Goal: Information Seeking & Learning: Learn about a topic

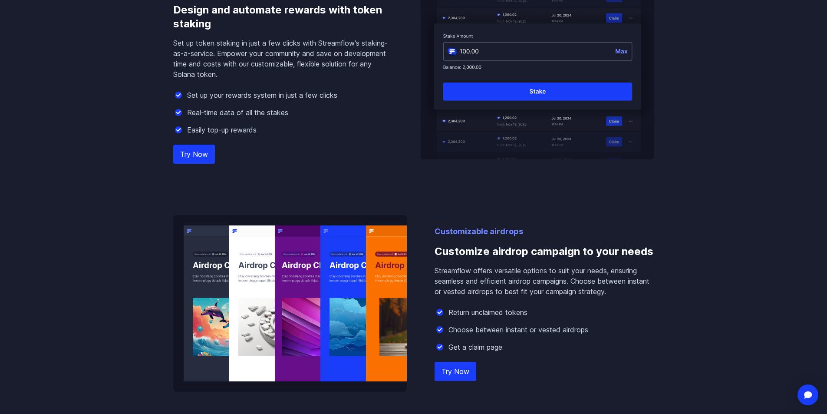
scroll to position [781, 0]
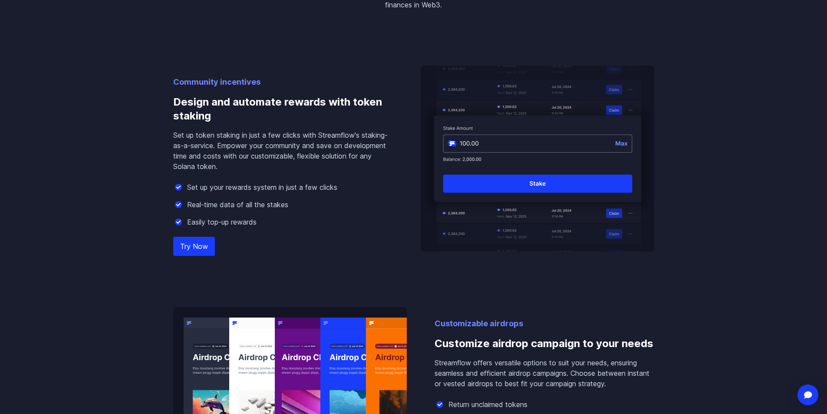
click at [177, 221] on img at bounding box center [178, 222] width 10 height 10
click at [177, 208] on img at bounding box center [178, 204] width 10 height 10
click at [172, 187] on div "Community incentives Design and automate rewards with token staking Set up toke…" at bounding box center [413, 247] width 495 height 474
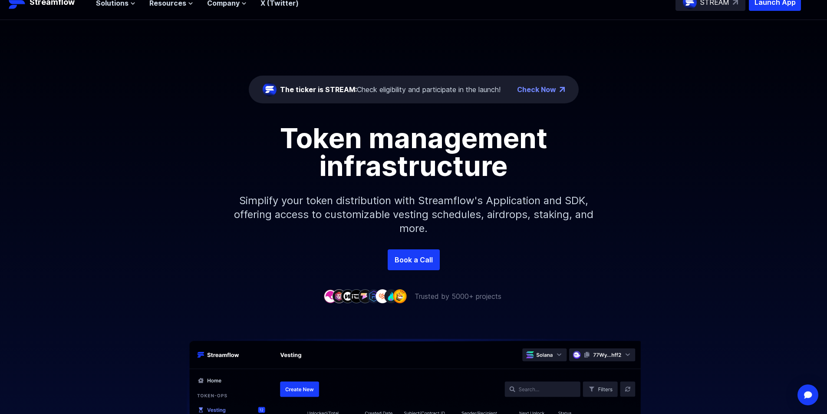
scroll to position [0, 0]
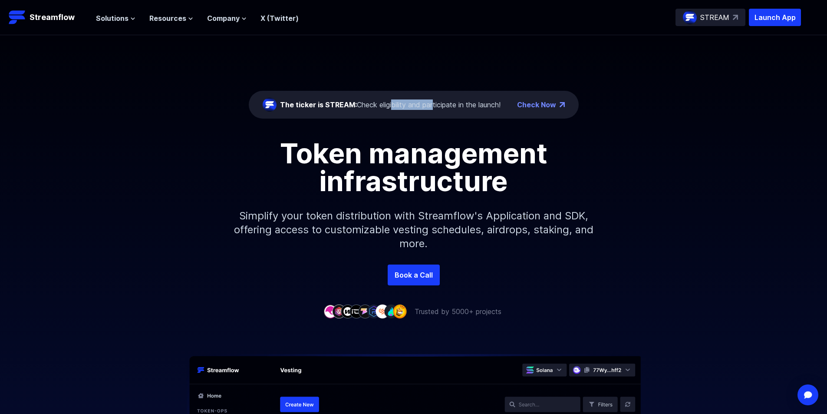
drag, startPoint x: 412, startPoint y: 105, endPoint x: 385, endPoint y: 105, distance: 27.4
click at [385, 106] on div "The ticker is STREAM: Check eligibility and participate in the launch!" at bounding box center [390, 104] width 220 height 10
drag, startPoint x: 339, startPoint y: 102, endPoint x: 269, endPoint y: 100, distance: 69.9
click at [273, 100] on div "The ticker is STREAM: Check eligibility and participate in the launch!" at bounding box center [382, 105] width 238 height 14
drag, startPoint x: 358, startPoint y: 99, endPoint x: 440, endPoint y: 110, distance: 82.7
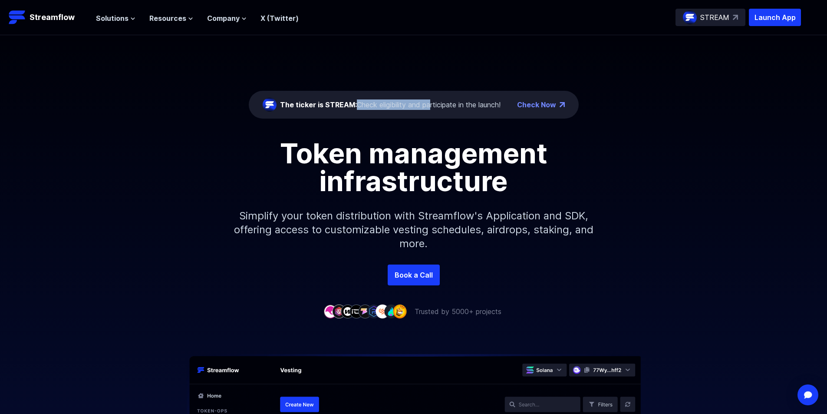
click at [437, 110] on div "The ticker is STREAM: Check eligibility and participate in the launch!" at bounding box center [382, 105] width 238 height 14
click at [491, 171] on h1 "Token management infrastructure" at bounding box center [413, 167] width 391 height 56
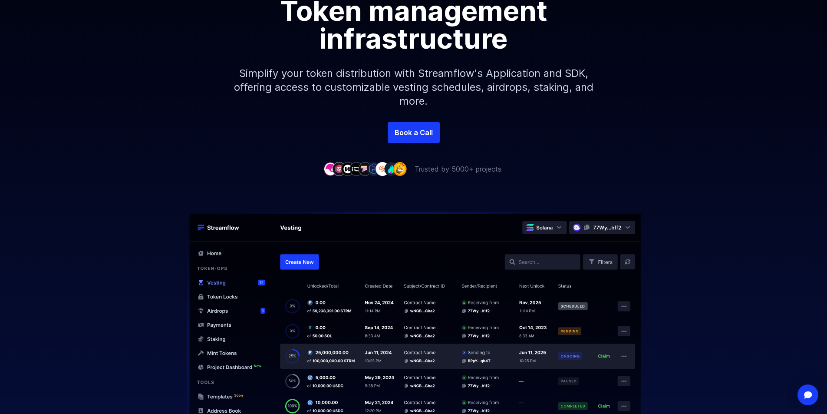
scroll to position [130, 0]
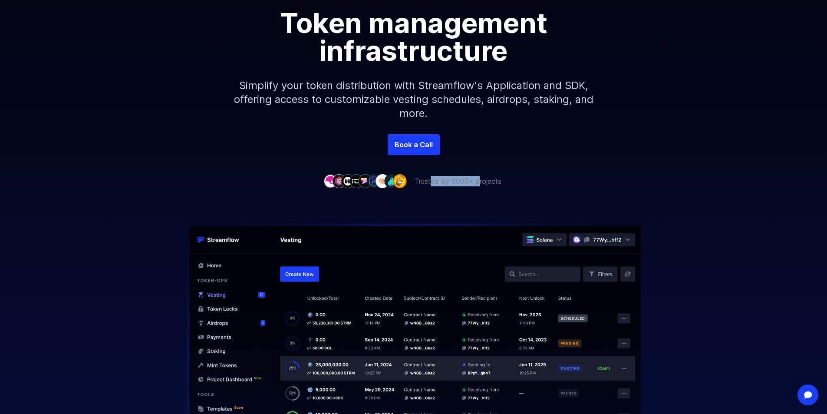
drag, startPoint x: 478, startPoint y: 183, endPoint x: 422, endPoint y: 184, distance: 56.0
click at [422, 184] on p "Trusted by 5000+ projects" at bounding box center [457, 181] width 87 height 10
click at [421, 184] on p "Trusted by 5000+ projects" at bounding box center [457, 181] width 87 height 10
drag, startPoint x: 404, startPoint y: 181, endPoint x: 361, endPoint y: 173, distance: 43.8
click at [363, 174] on div "The ticker is STREAM: Check eligibility and participate in the launch! Check No…" at bounding box center [413, 45] width 827 height 281
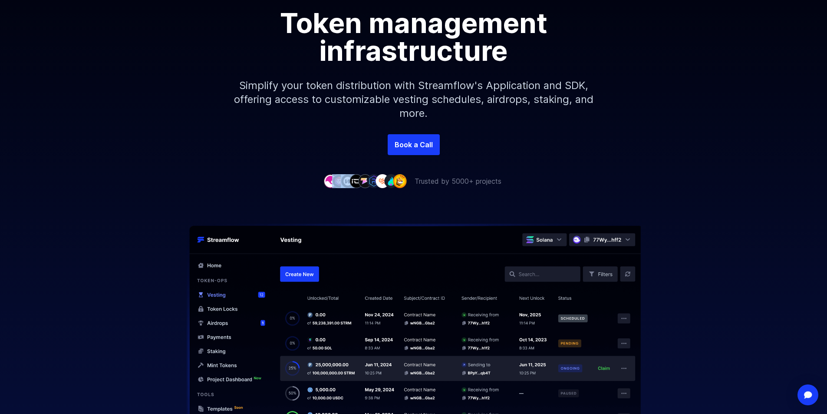
drag, startPoint x: 339, startPoint y: 175, endPoint x: 330, endPoint y: 176, distance: 8.3
click at [332, 176] on div "The ticker is STREAM: Check eligibility and participate in the launch! Check No…" at bounding box center [413, 45] width 827 height 281
drag, startPoint x: 339, startPoint y: 86, endPoint x: 452, endPoint y: 99, distance: 114.5
click at [365, 86] on p "Simplify your token distribution with Streamflow's Application and SDK, offerin…" at bounding box center [413, 99] width 373 height 69
drag, startPoint x: 458, startPoint y: 99, endPoint x: 509, endPoint y: 99, distance: 50.3
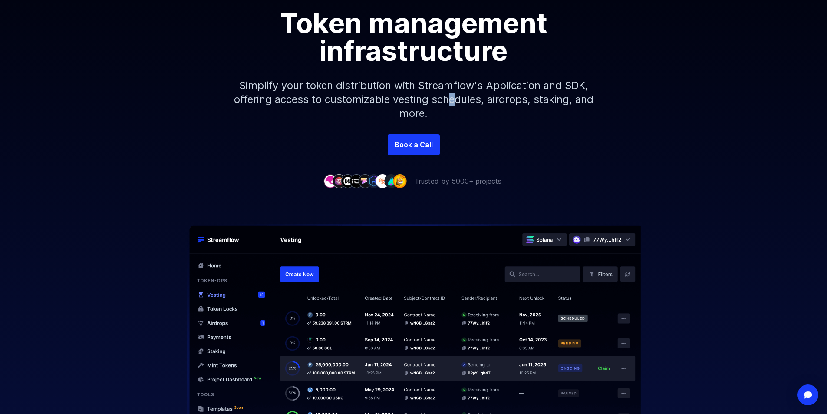
click at [470, 99] on p "Simplify your token distribution with Streamflow's Application and SDK, offerin…" at bounding box center [413, 99] width 373 height 69
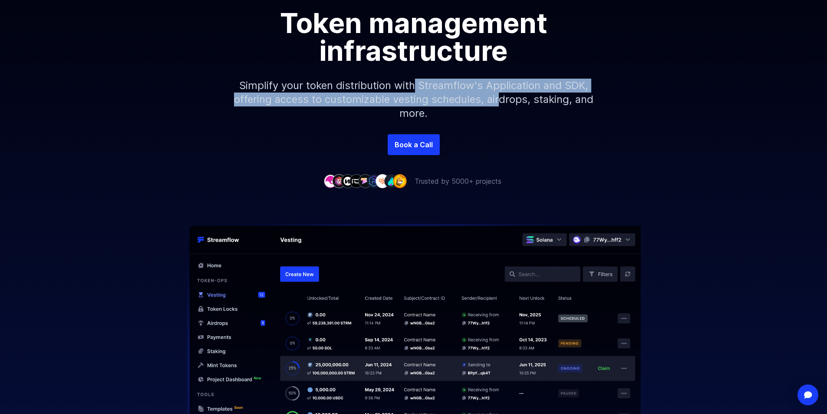
drag, startPoint x: 509, startPoint y: 99, endPoint x: 406, endPoint y: 89, distance: 103.3
click at [406, 89] on p "Simplify your token distribution with Streamflow's Application and SDK, offerin…" at bounding box center [413, 99] width 373 height 69
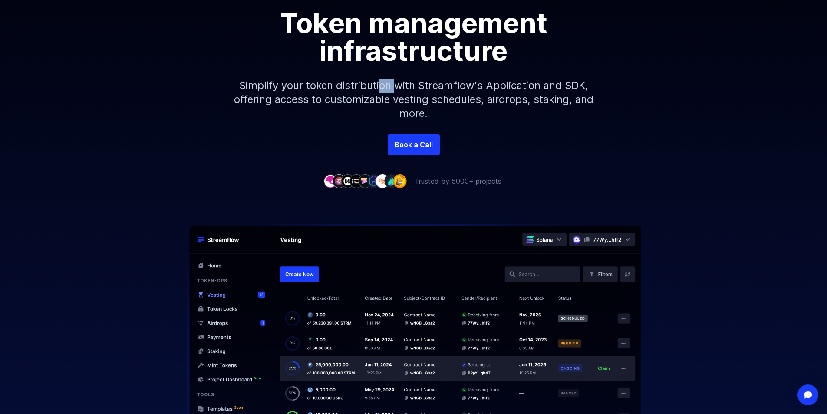
drag, startPoint x: 389, startPoint y: 88, endPoint x: 363, endPoint y: 88, distance: 26.0
click at [371, 88] on p "Simplify your token distribution with Streamflow's Application and SDK, offerin…" at bounding box center [413, 99] width 373 height 69
click at [341, 87] on p "Simplify your token distribution with Streamflow's Application and SDK, offerin…" at bounding box center [413, 99] width 373 height 69
click at [421, 85] on p "Simplify your token distribution with Streamflow's Application and SDK, offerin…" at bounding box center [413, 99] width 373 height 69
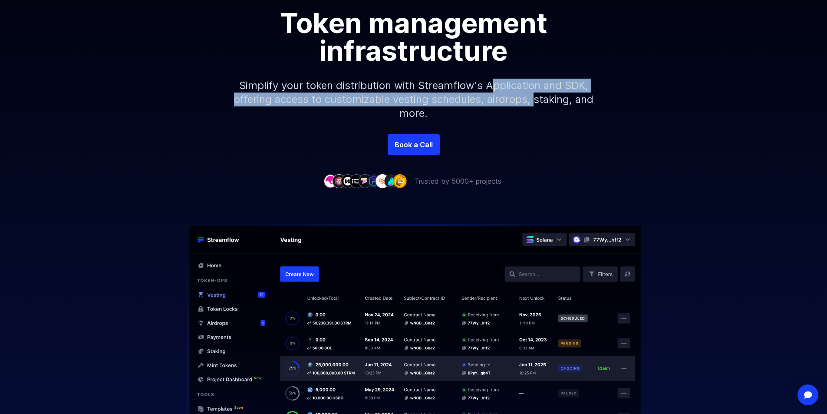
drag, startPoint x: 545, startPoint y: 99, endPoint x: 464, endPoint y: 86, distance: 82.1
click at [464, 86] on p "Simplify your token distribution with Streamflow's Application and SDK, offerin…" at bounding box center [413, 99] width 373 height 69
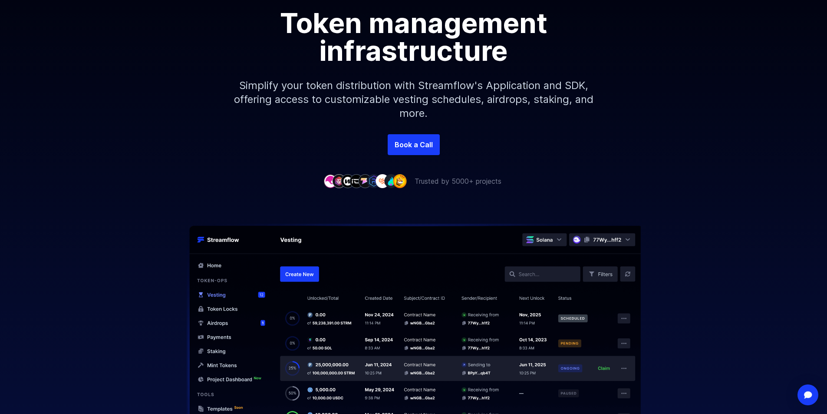
click at [439, 83] on p "Simplify your token distribution with Streamflow's Application and SDK, offerin…" at bounding box center [413, 99] width 373 height 69
click at [565, 91] on p "Simplify your token distribution with Streamflow's Application and SDK, offerin…" at bounding box center [413, 99] width 373 height 69
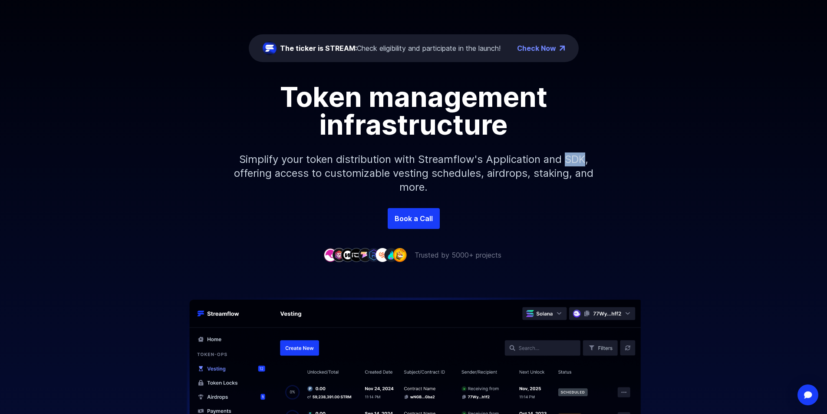
scroll to position [0, 0]
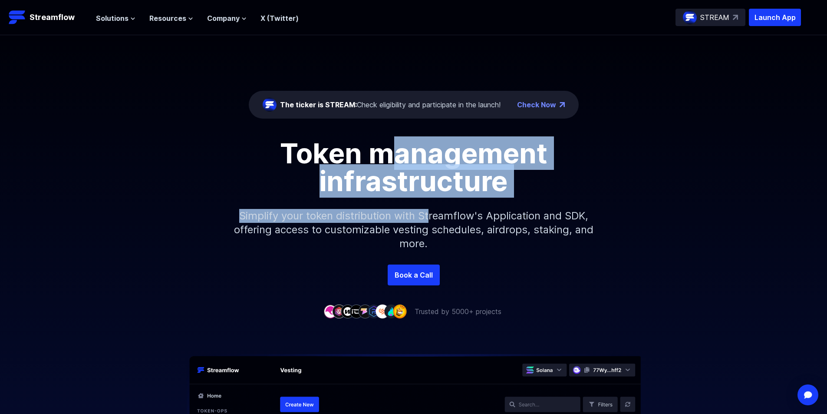
drag, startPoint x: 398, startPoint y: 163, endPoint x: 429, endPoint y: 197, distance: 46.7
click at [429, 197] on div "Token management infrastructure Simplify your token distribution with Streamflo…" at bounding box center [413, 201] width 827 height 125
click at [429, 197] on p "Simplify your token distribution with Streamflow's Application and SDK, offerin…" at bounding box center [413, 229] width 373 height 69
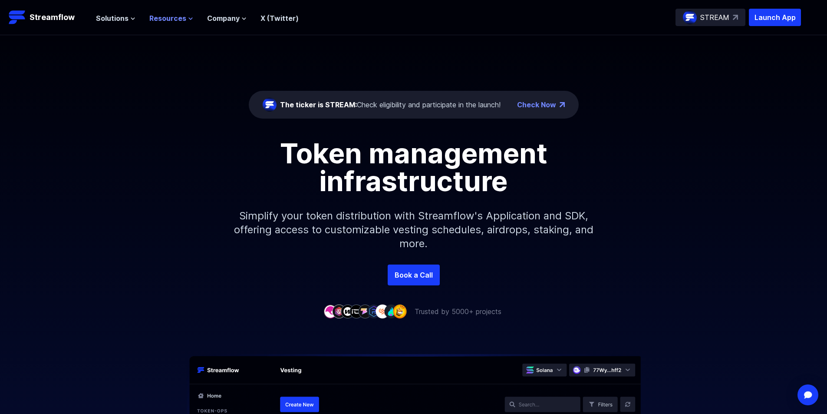
click at [165, 20] on span "Resources" at bounding box center [167, 18] width 37 height 10
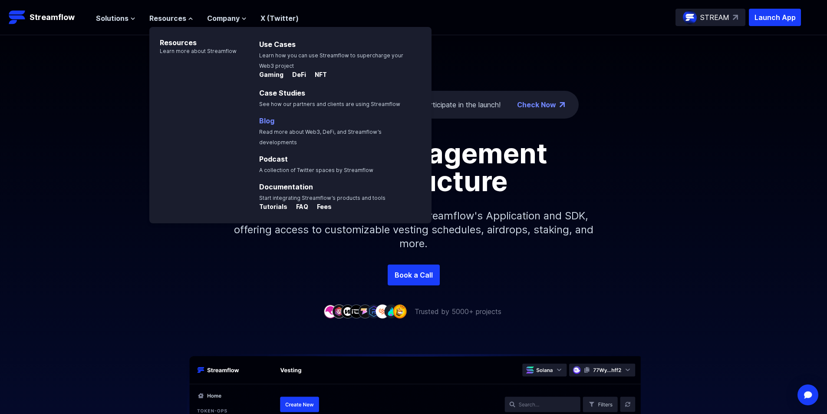
click at [262, 122] on link "Blog" at bounding box center [266, 120] width 15 height 9
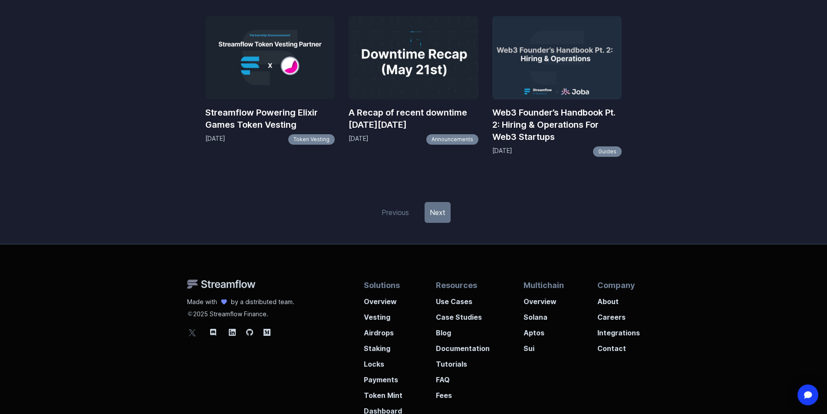
scroll to position [1091, 0]
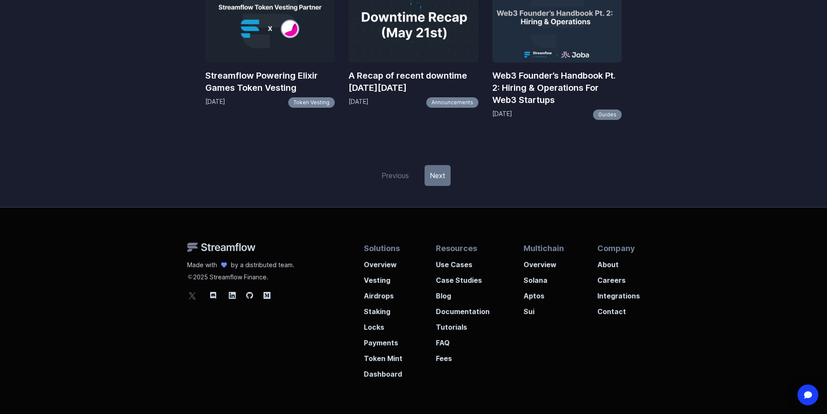
click at [435, 176] on link "Next" at bounding box center [437, 175] width 26 height 21
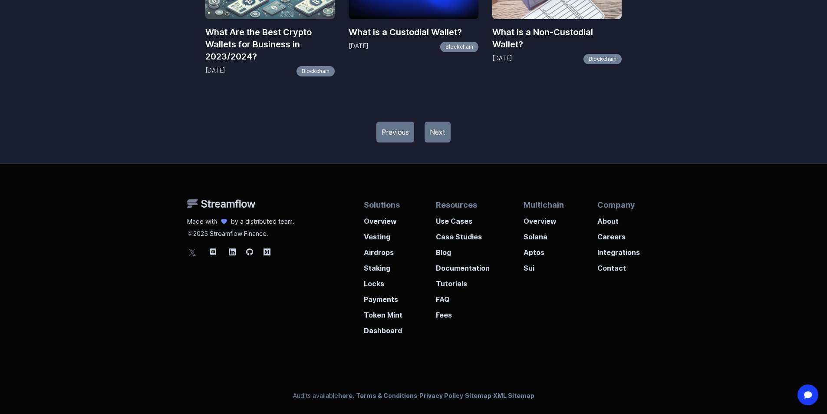
drag, startPoint x: 709, startPoint y: 202, endPoint x: 697, endPoint y: 301, distance: 99.8
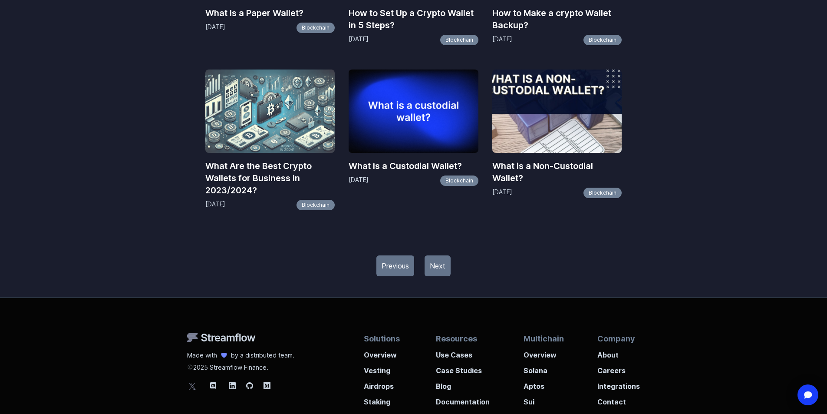
scroll to position [874, 0]
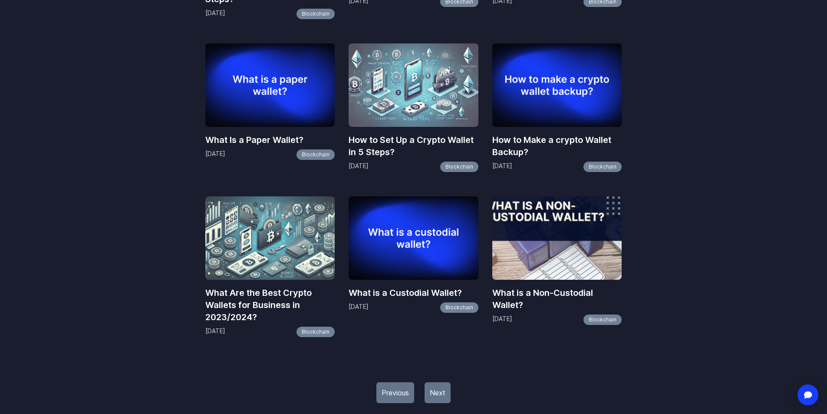
click at [436, 391] on link "Next" at bounding box center [437, 392] width 26 height 21
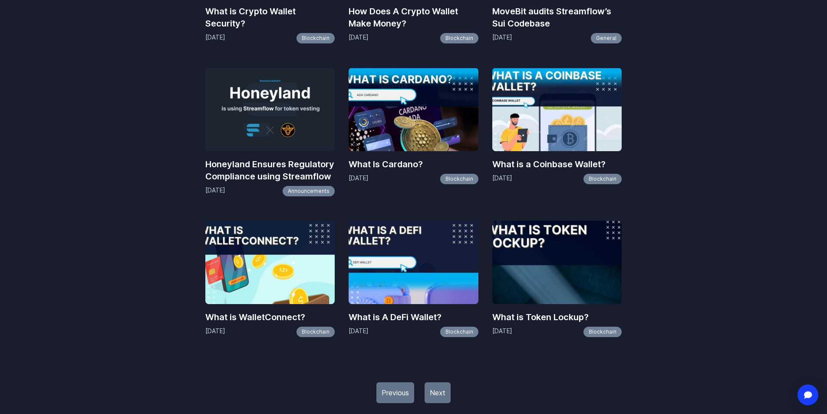
scroll to position [912, 0]
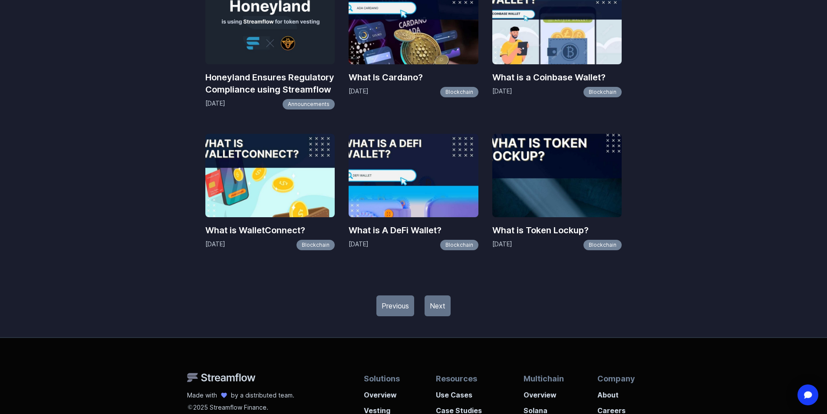
click at [432, 301] on link "Next" at bounding box center [437, 305] width 26 height 21
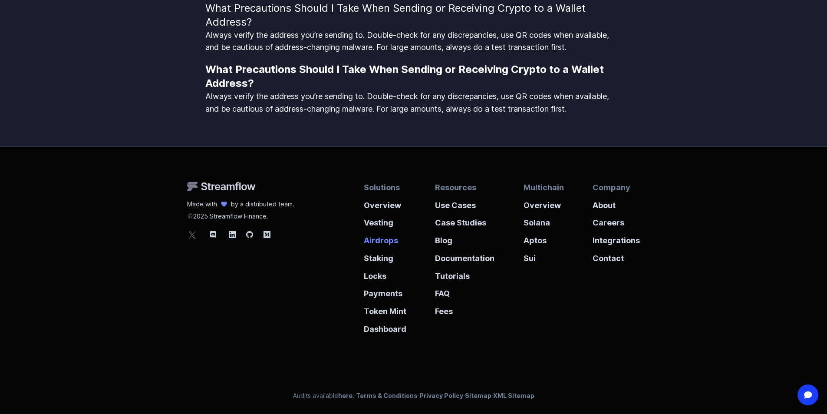
scroll to position [1404, 0]
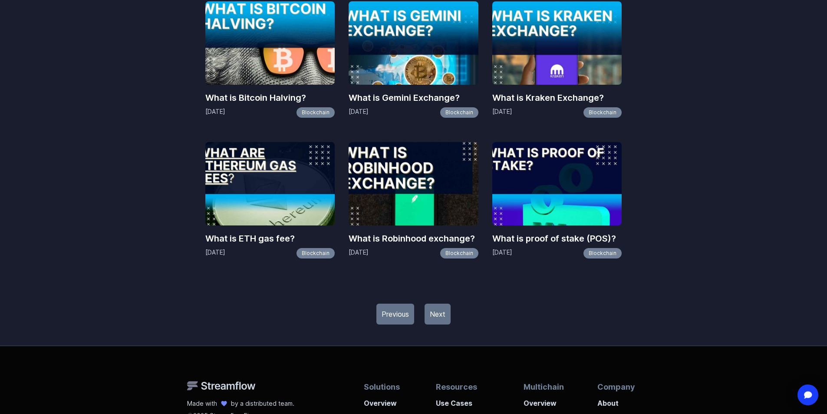
scroll to position [955, 0]
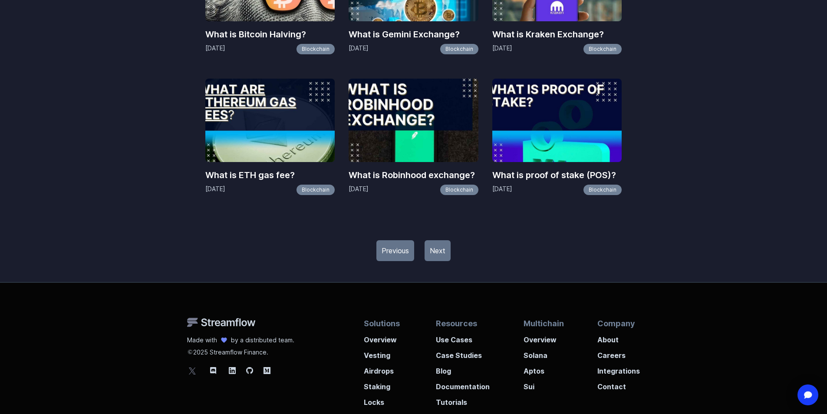
click at [444, 249] on link "Next" at bounding box center [437, 250] width 26 height 21
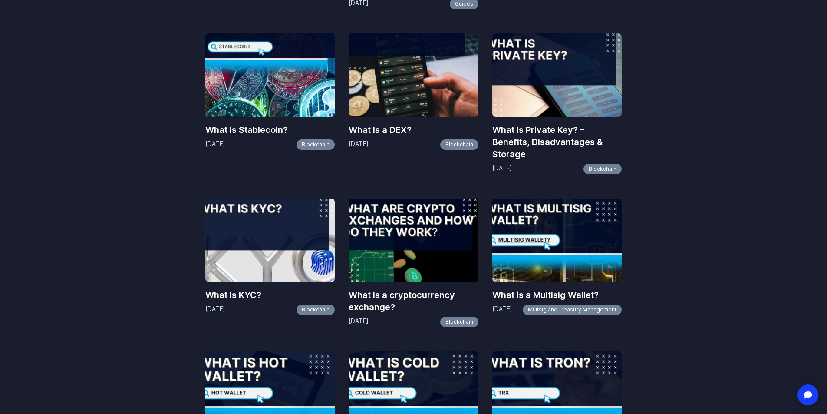
scroll to position [998, 0]
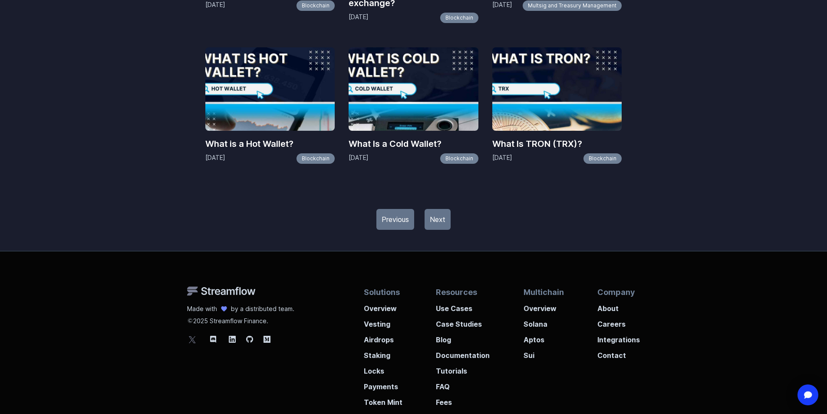
click at [438, 218] on link "Next" at bounding box center [437, 219] width 26 height 21
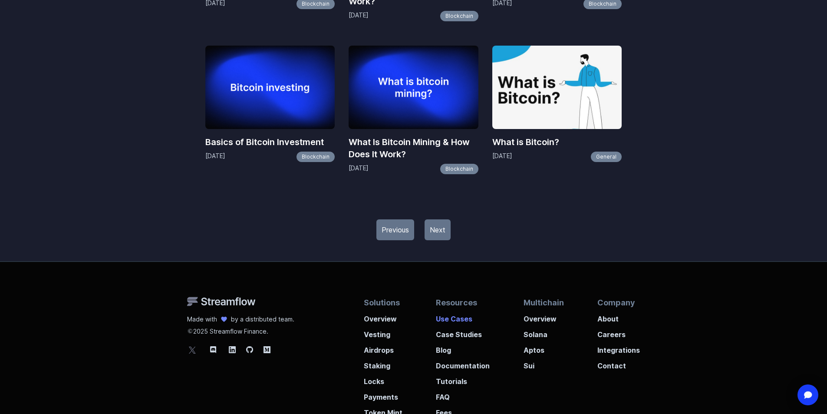
scroll to position [931, 0]
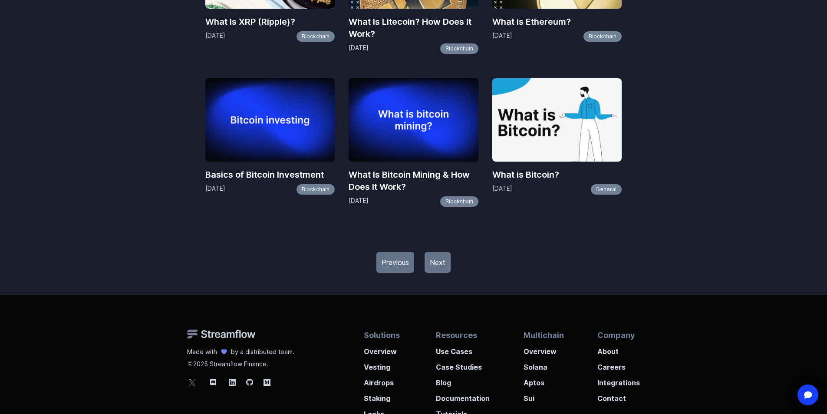
click at [439, 264] on link "Next" at bounding box center [437, 262] width 26 height 21
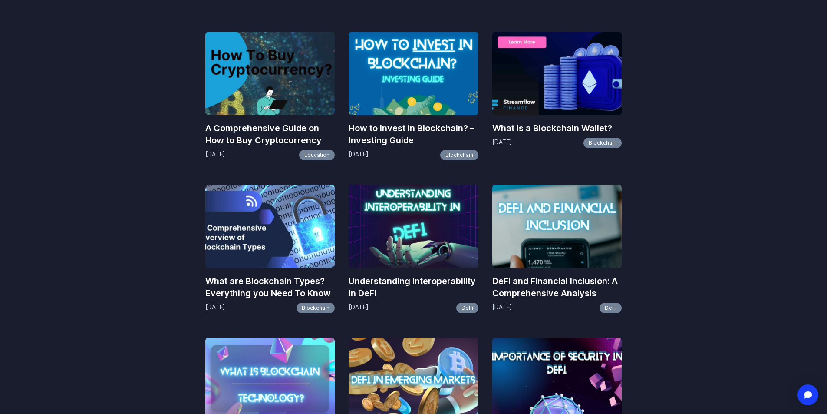
scroll to position [217, 0]
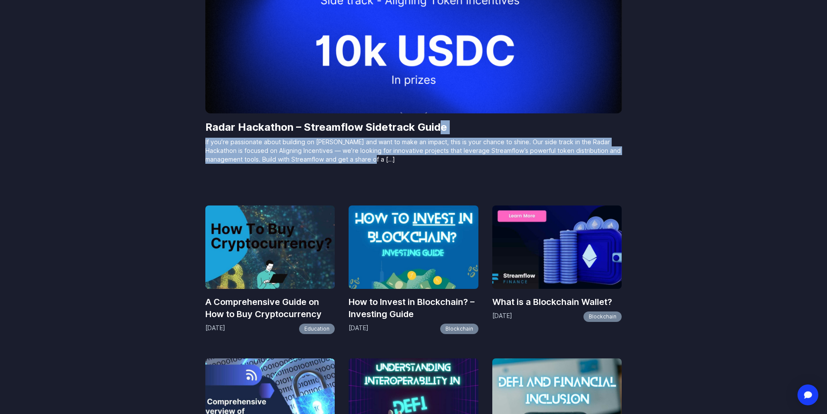
drag, startPoint x: 436, startPoint y: 135, endPoint x: 366, endPoint y: 159, distance: 74.1
click at [366, 159] on div "Radar Hackathon – Streamflow Sidetrack Guide If you’re passionate about buildin…" at bounding box center [413, 141] width 417 height 57
click at [339, 151] on p "If you’re passionate about building on [PERSON_NAME] and want to make an impact…" at bounding box center [413, 151] width 417 height 26
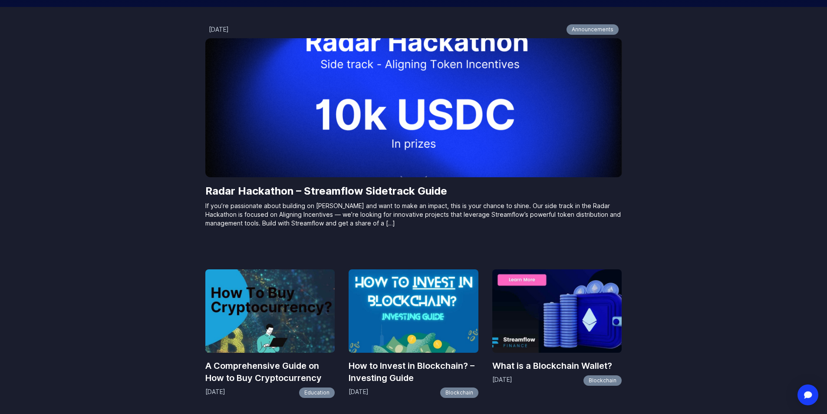
scroll to position [87, 0]
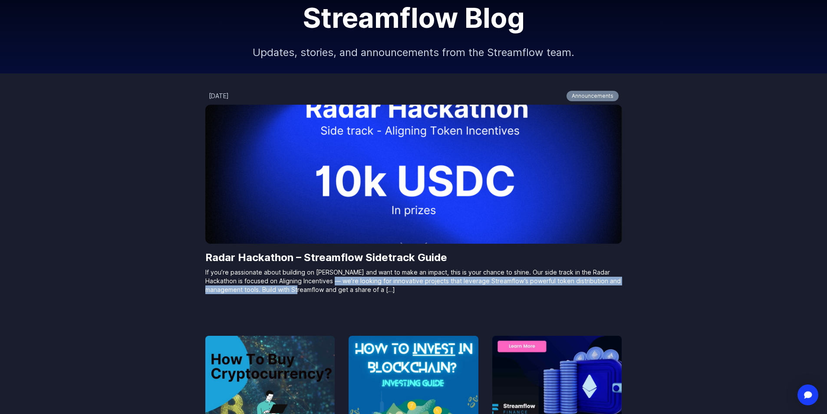
drag, startPoint x: 300, startPoint y: 289, endPoint x: 282, endPoint y: 294, distance: 19.0
click at [282, 294] on div "Radar Hackathon – Streamflow Sidetrack Guide If you’re passionate about buildin…" at bounding box center [413, 271] width 417 height 57
click at [281, 294] on div "Radar Hackathon – Streamflow Sidetrack Guide If you’re passionate about buildin…" at bounding box center [413, 271] width 417 height 57
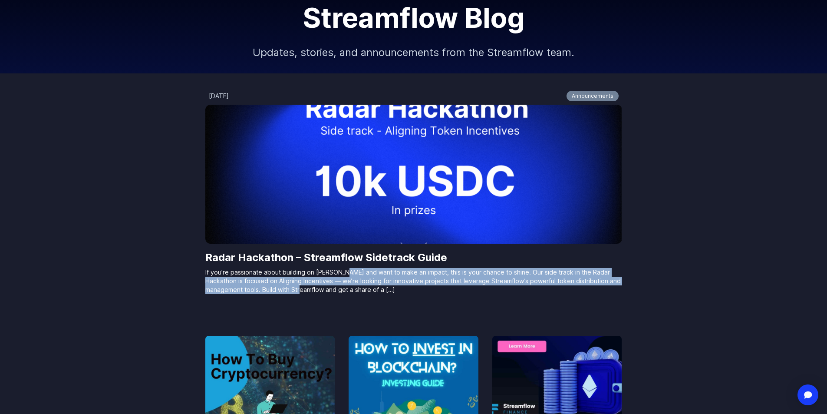
drag, startPoint x: 288, startPoint y: 286, endPoint x: 343, endPoint y: 273, distance: 56.2
click at [343, 273] on p "If you’re passionate about building on [PERSON_NAME] and want to make an impact…" at bounding box center [413, 281] width 417 height 26
click at [344, 273] on p "If you’re passionate about building on [PERSON_NAME] and want to make an impact…" at bounding box center [413, 281] width 417 height 26
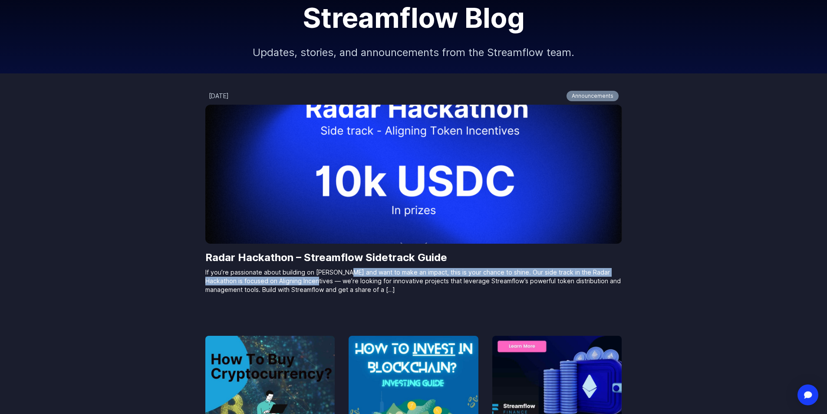
drag, startPoint x: 344, startPoint y: 273, endPoint x: 294, endPoint y: 282, distance: 50.7
click at [294, 282] on p "If you’re passionate about building on [PERSON_NAME] and want to make an impact…" at bounding box center [413, 281] width 417 height 26
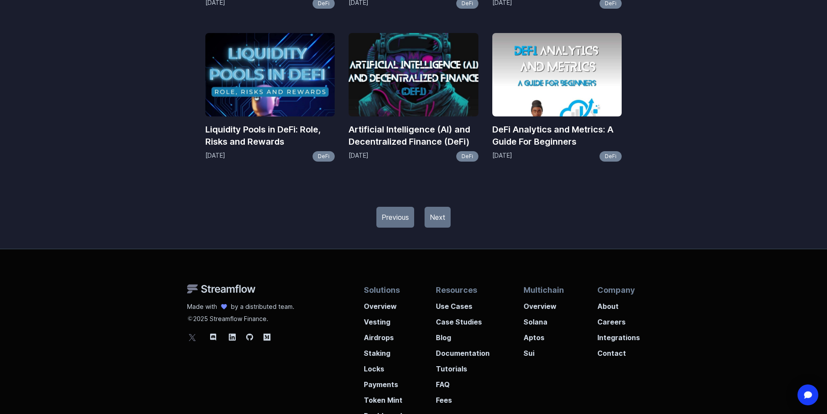
scroll to position [0, 0]
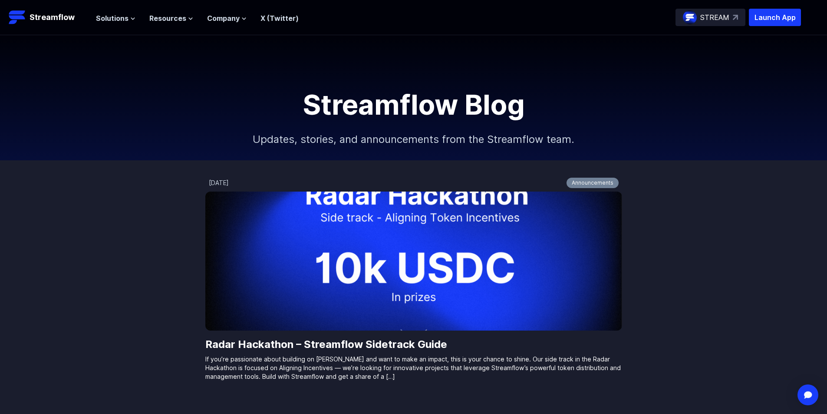
drag, startPoint x: 242, startPoint y: 231, endPoint x: 86, endPoint y: -19, distance: 294.7
click at [30, 16] on p "Streamflow" at bounding box center [52, 17] width 45 height 12
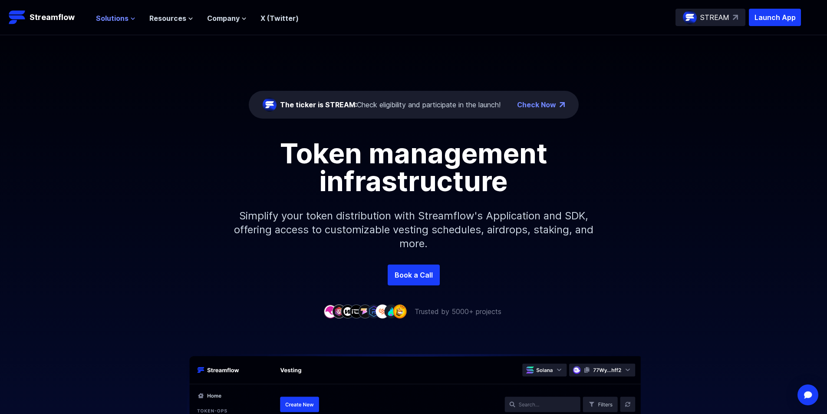
click at [124, 18] on span "Solutions" at bounding box center [112, 18] width 33 height 10
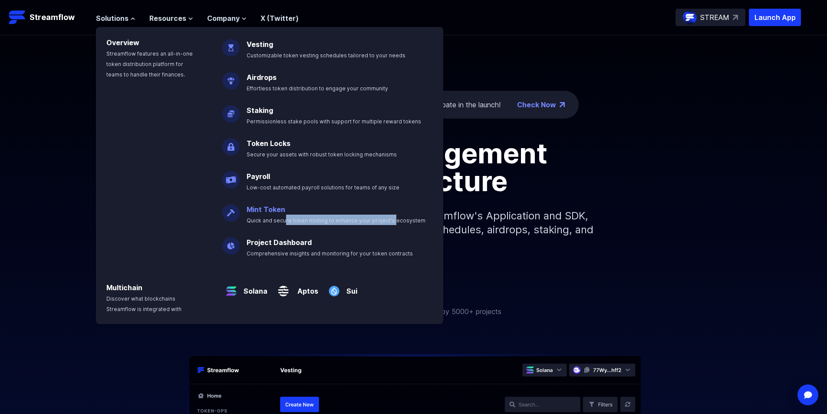
drag, startPoint x: 372, startPoint y: 221, endPoint x: 281, endPoint y: 220, distance: 90.7
click at [281, 220] on span "Quick and secure token minting to enhance your project's ecosystem" at bounding box center [336, 220] width 179 height 7
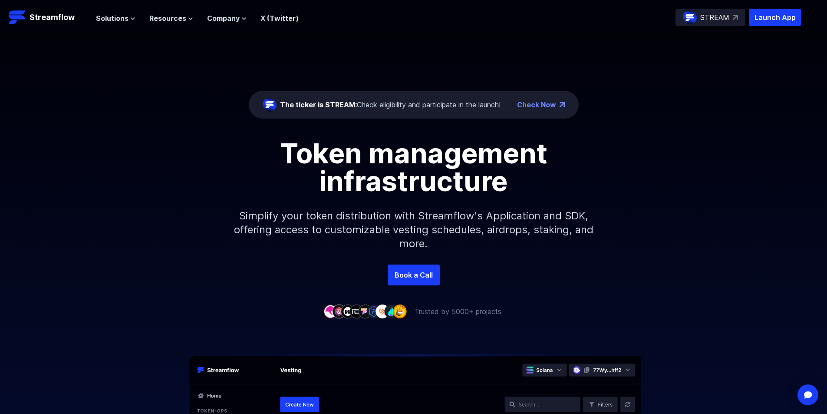
click at [281, 220] on p "Simplify your token distribution with Streamflow's Application and SDK, offerin…" at bounding box center [413, 229] width 373 height 69
